Goal: Task Accomplishment & Management: Manage account settings

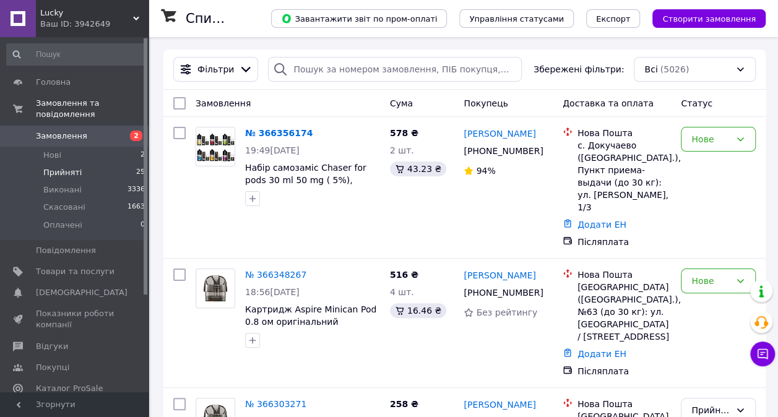
click at [88, 164] on li "Прийняті 25" at bounding box center [76, 172] width 152 height 17
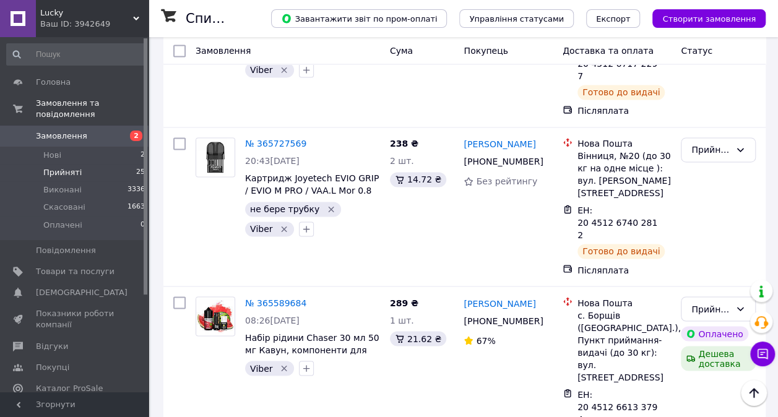
scroll to position [3341, 0]
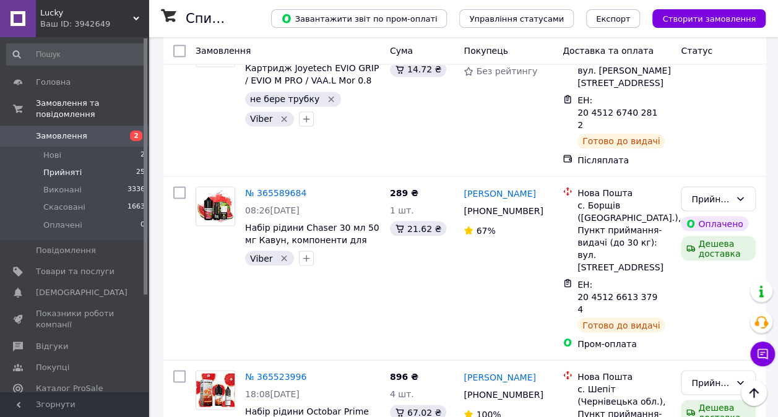
click at [110, 131] on span "Замовлення" at bounding box center [75, 136] width 79 height 11
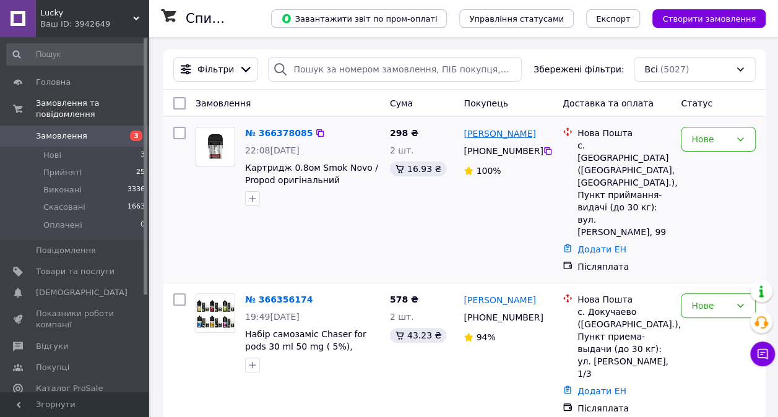
click at [508, 138] on link "[PERSON_NAME]" at bounding box center [499, 133] width 72 height 12
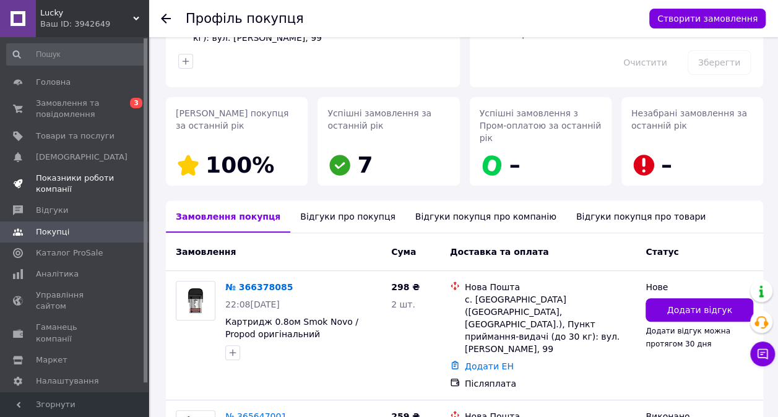
scroll to position [124, 0]
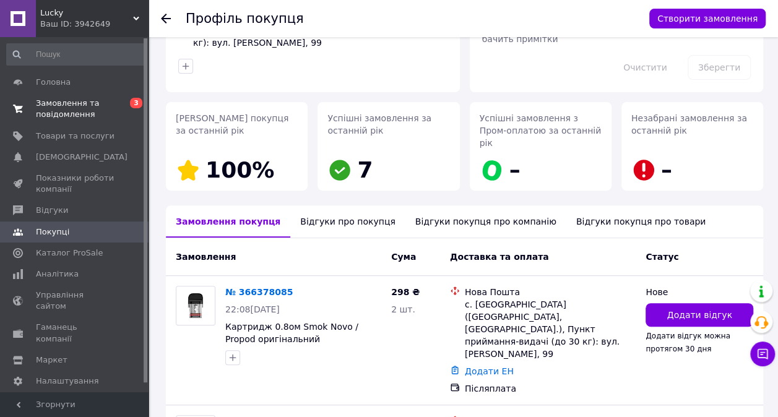
click at [42, 113] on span "Замовлення та повідомлення" at bounding box center [75, 109] width 79 height 22
